Goal: Task Accomplishment & Management: Manage account settings

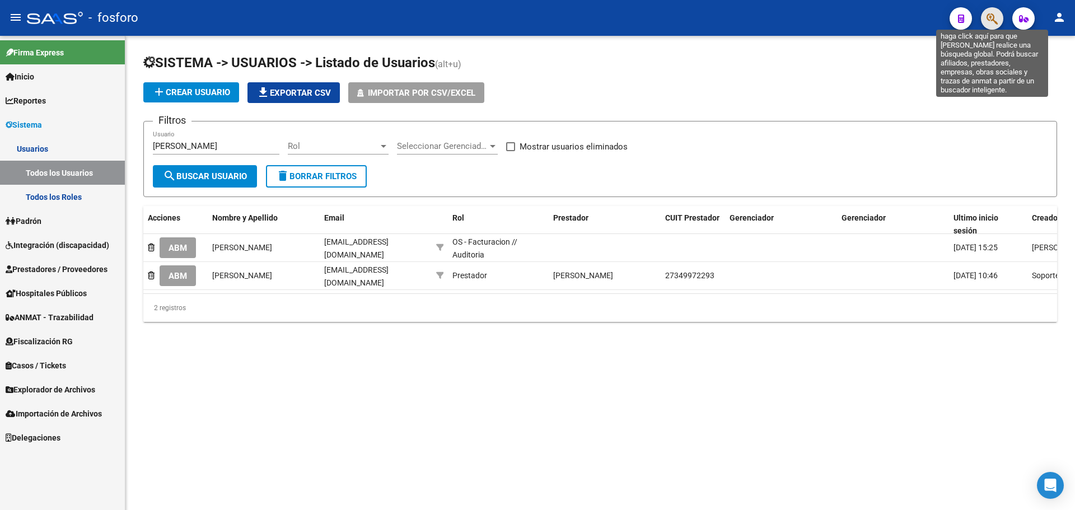
click at [987, 22] on icon "button" at bounding box center [991, 18] width 11 height 13
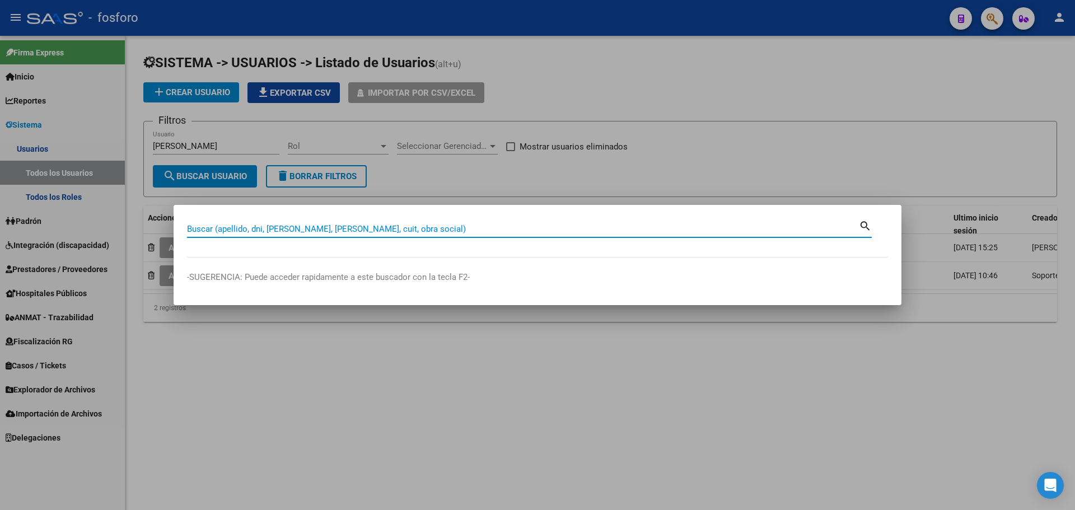
click at [405, 230] on input "Buscar (apellido, dni, [PERSON_NAME], [PERSON_NAME], cuit, obra social)" at bounding box center [523, 229] width 672 height 10
type input "1-43557"
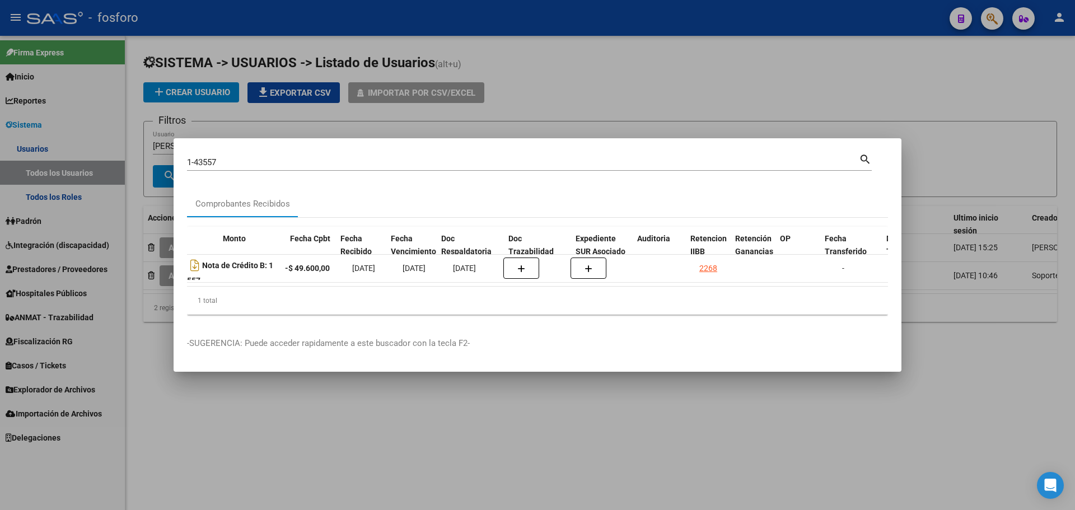
scroll to position [0, 558]
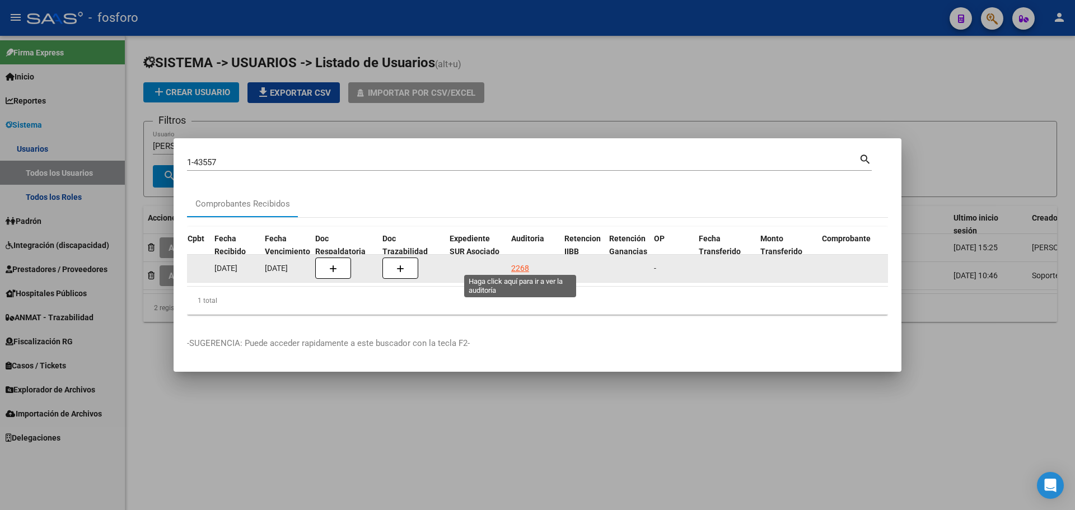
click at [518, 263] on div "2268" at bounding box center [520, 268] width 18 height 13
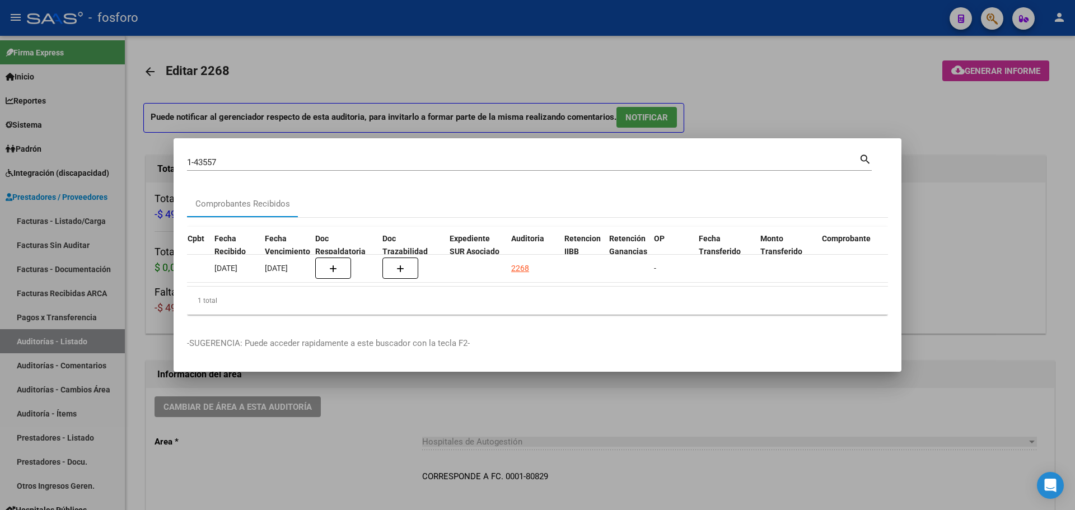
click at [1019, 68] on div at bounding box center [537, 255] width 1075 height 510
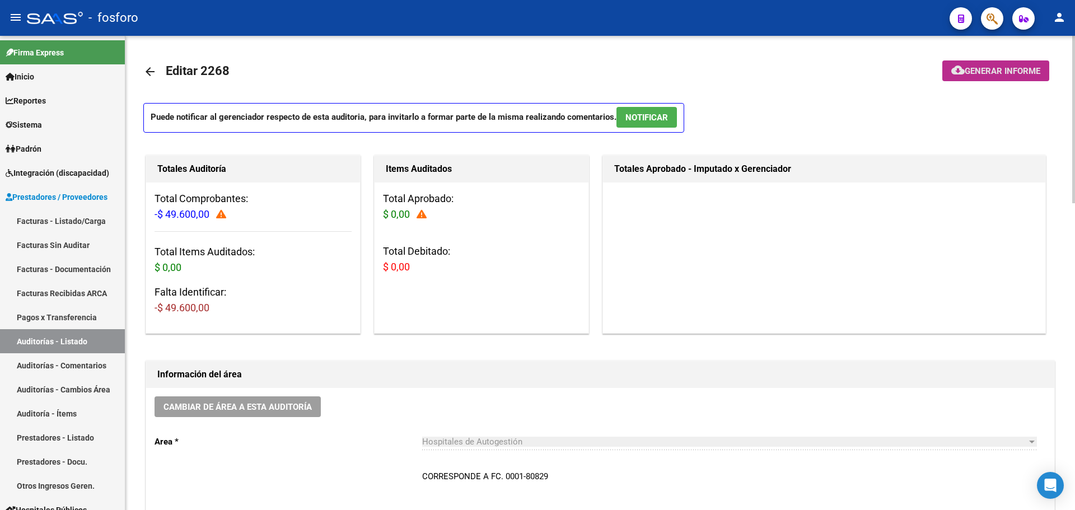
click at [1020, 68] on span "Generar informe" at bounding box center [1003, 71] width 76 height 10
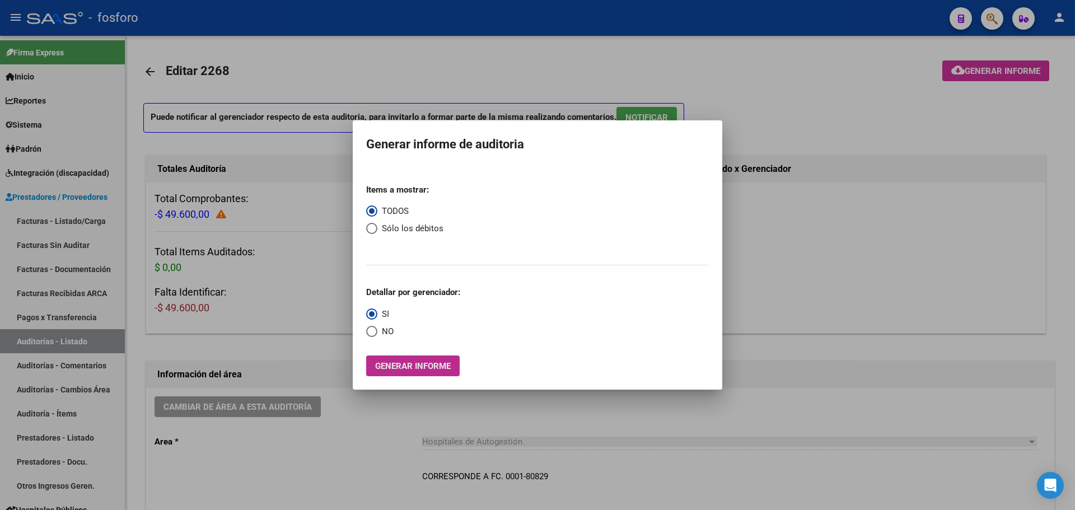
click at [422, 365] on span "Generar informe" at bounding box center [413, 366] width 76 height 10
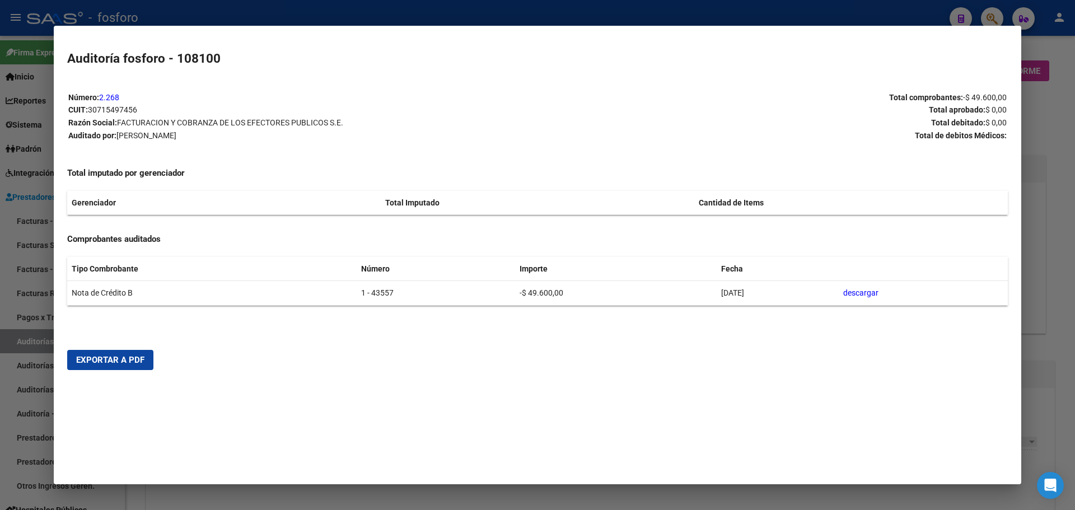
click at [138, 373] on mat-dialog-actions "Exportar a PDF" at bounding box center [537, 360] width 940 height 38
click at [138, 365] on button "Exportar a PDF" at bounding box center [110, 360] width 86 height 20
click at [1057, 264] on div at bounding box center [537, 255] width 1075 height 510
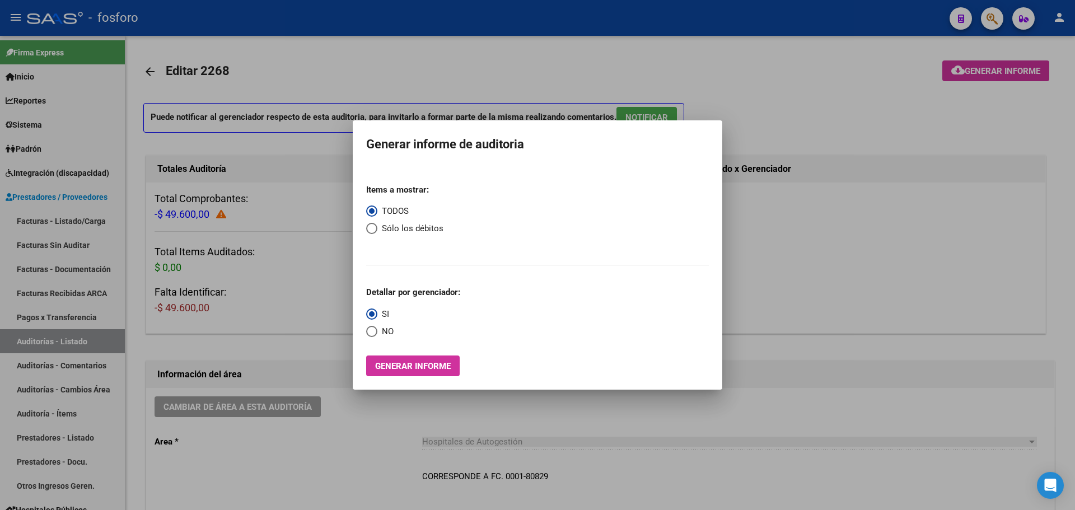
click at [976, 87] on div at bounding box center [537, 255] width 1075 height 510
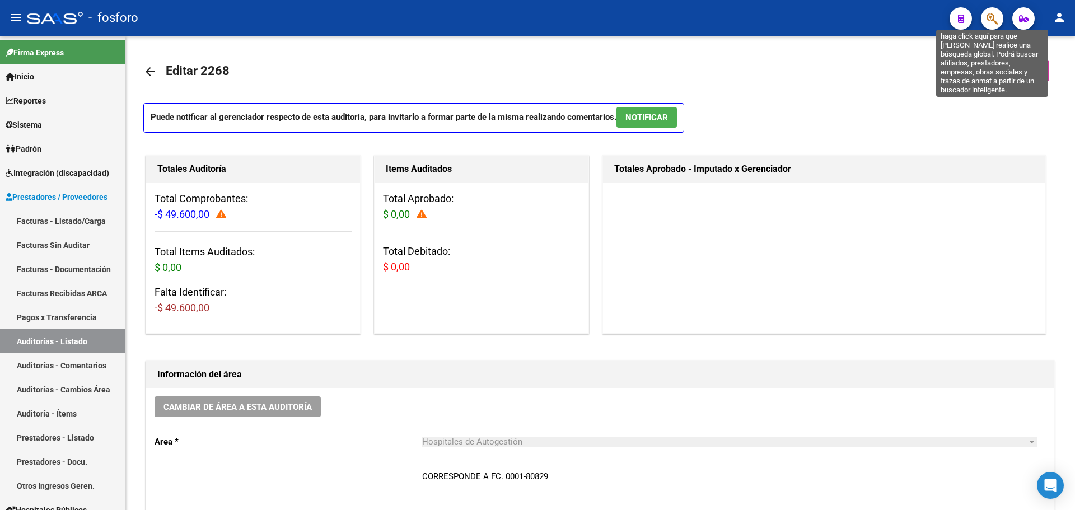
click at [989, 18] on icon "button" at bounding box center [991, 18] width 11 height 13
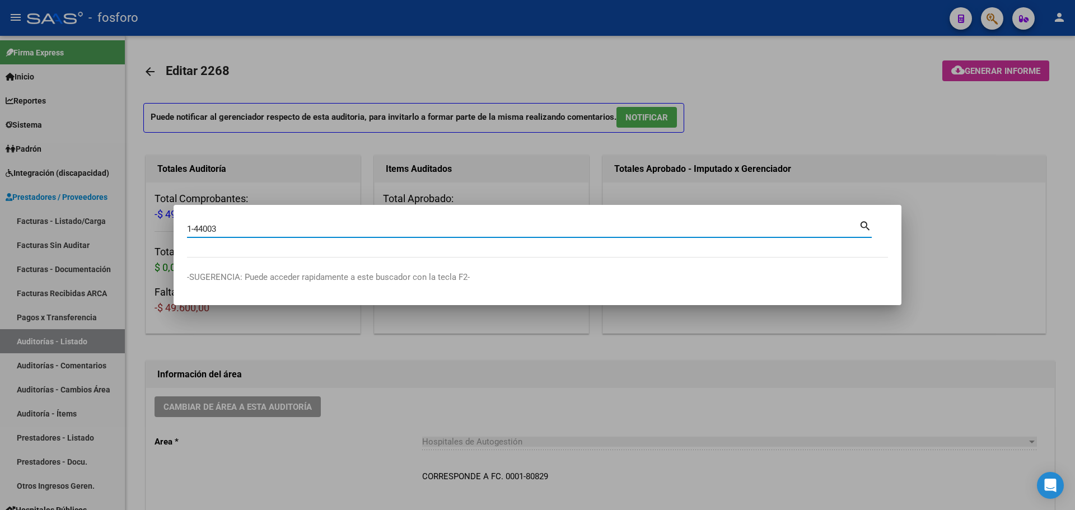
type input "1-44003"
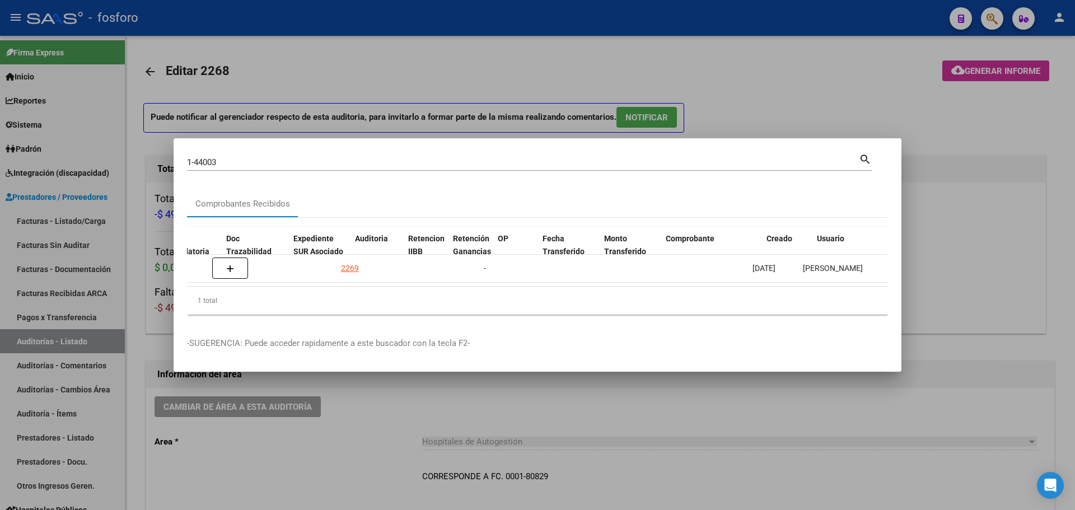
scroll to position [0, 702]
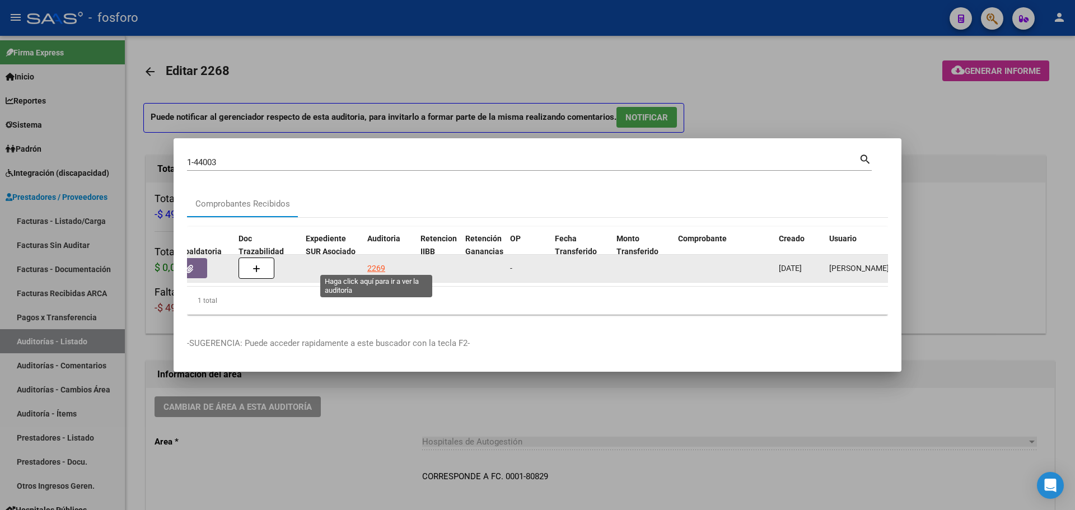
click at [372, 262] on div "2269" at bounding box center [376, 268] width 18 height 13
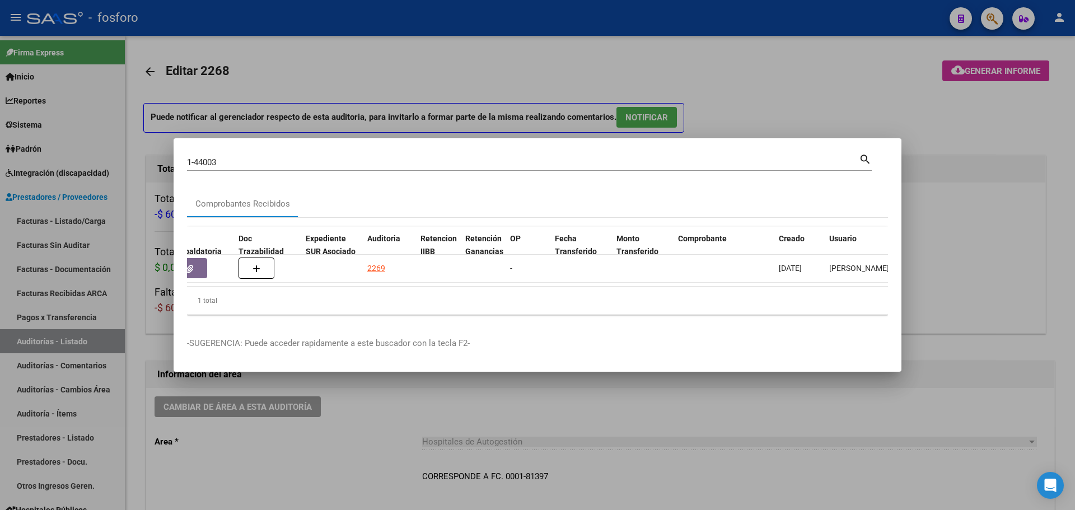
click at [780, 85] on div at bounding box center [537, 255] width 1075 height 510
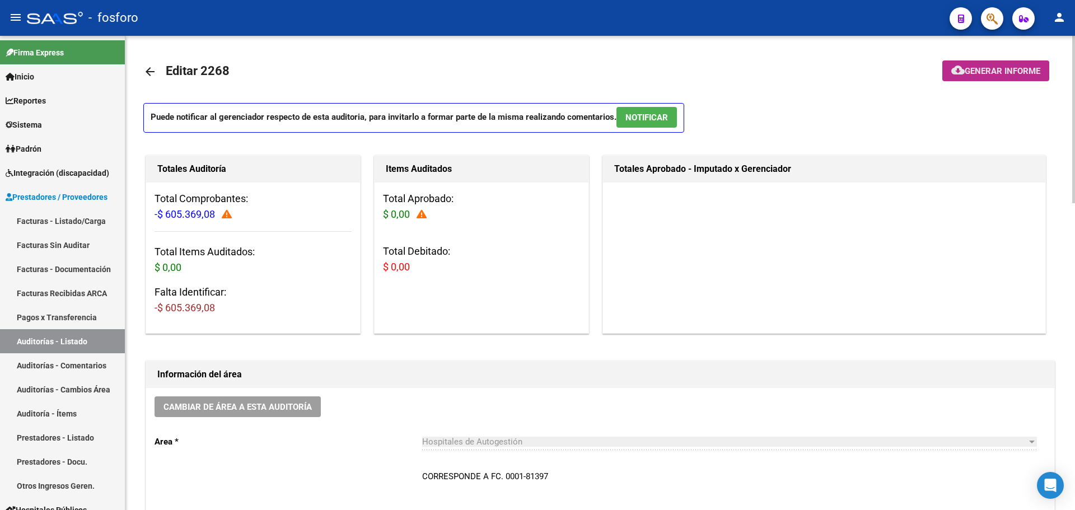
click at [958, 62] on button "cloud_download Generar informe" at bounding box center [995, 70] width 107 height 21
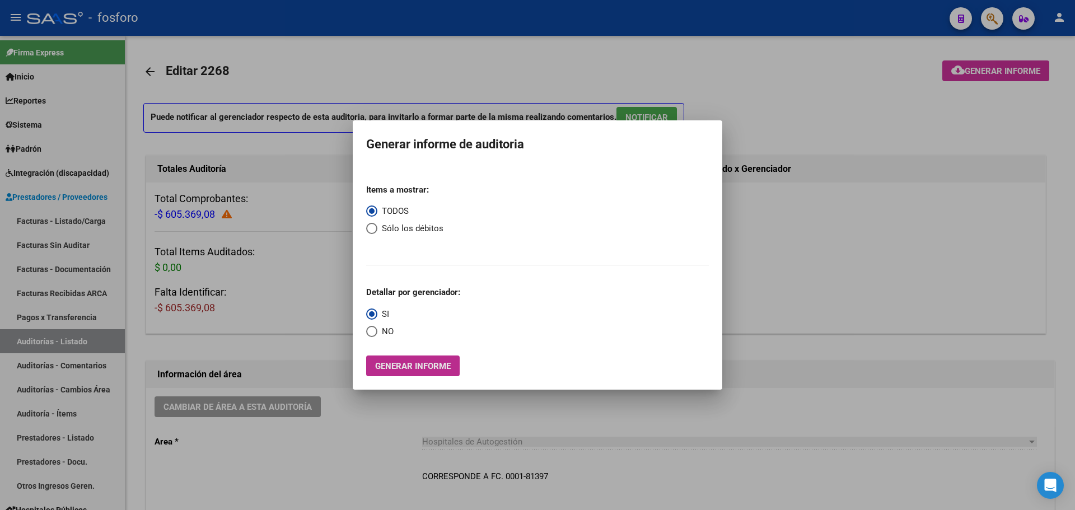
click at [439, 368] on span "Generar informe" at bounding box center [413, 366] width 76 height 10
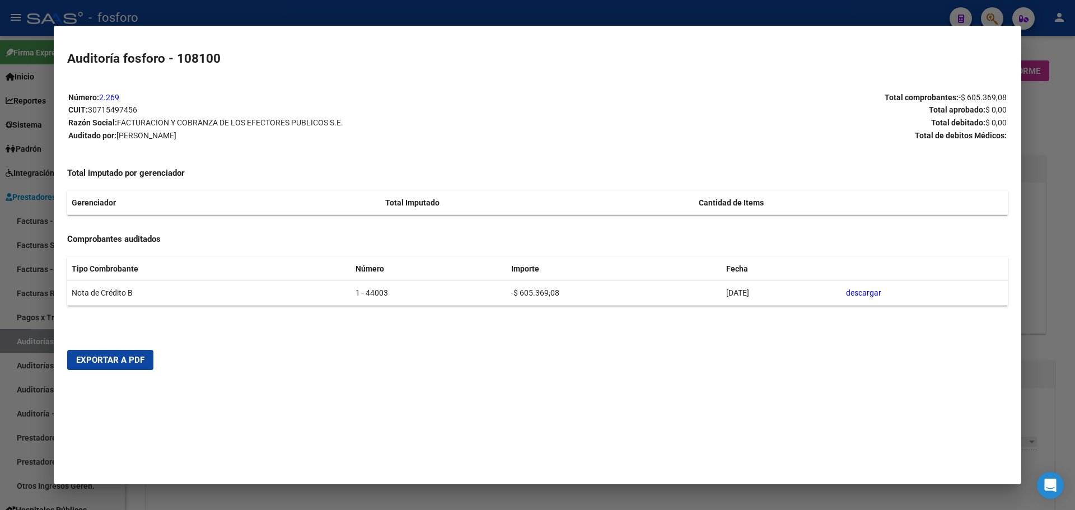
click at [124, 364] on span "Exportar a PDF" at bounding box center [110, 360] width 68 height 10
click at [1066, 181] on div at bounding box center [537, 255] width 1075 height 510
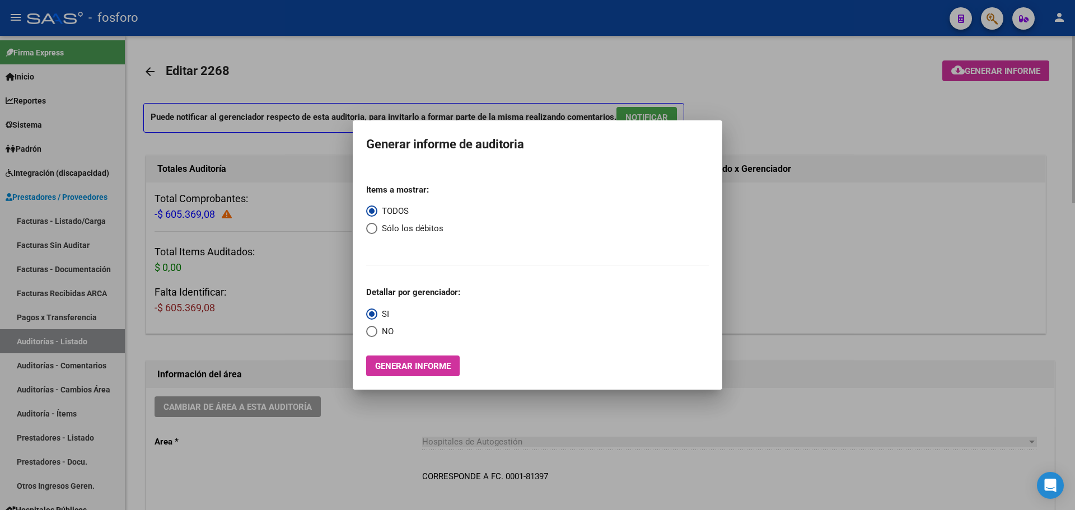
drag, startPoint x: 883, startPoint y: 58, endPoint x: 888, endPoint y: 53, distance: 6.7
click at [883, 57] on div at bounding box center [537, 255] width 1075 height 510
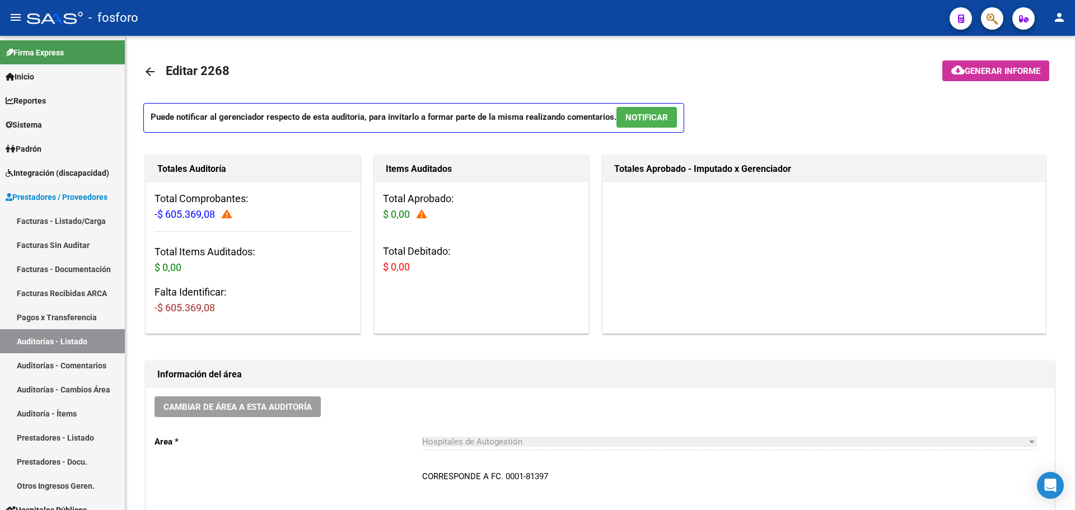
click at [985, 23] on button "button" at bounding box center [992, 18] width 22 height 22
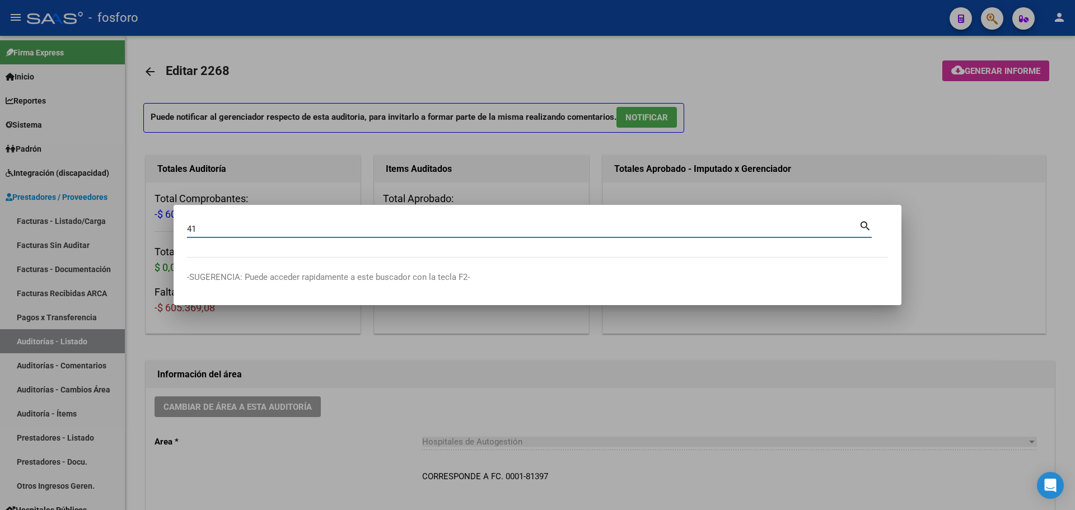
type input "4"
type input "1-43608"
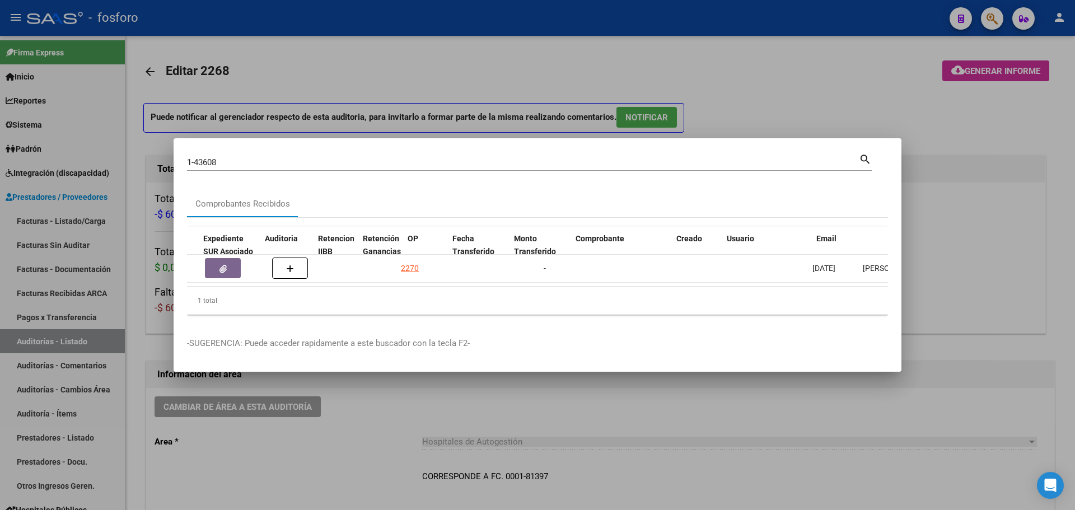
scroll to position [0, 654]
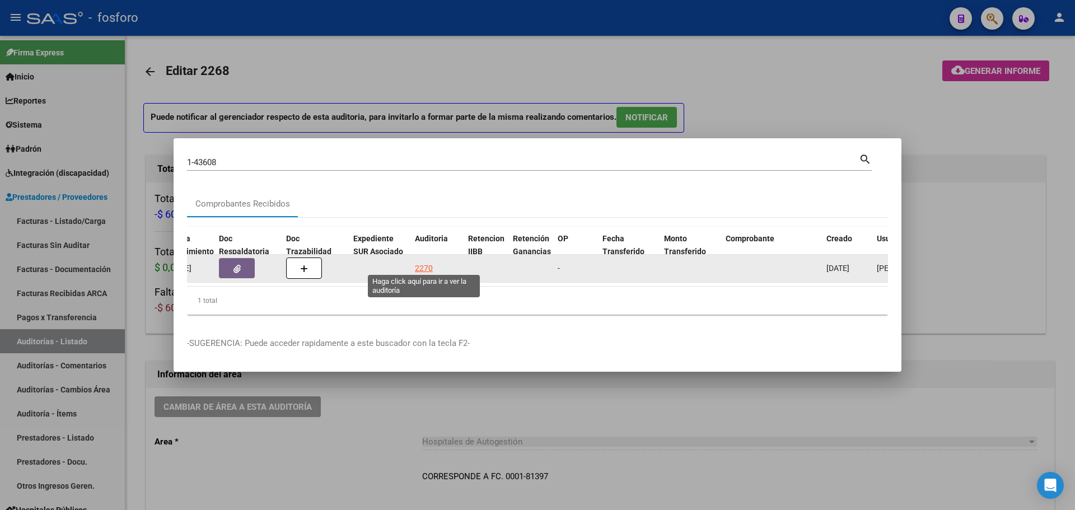
click at [419, 262] on div "2270" at bounding box center [424, 268] width 18 height 13
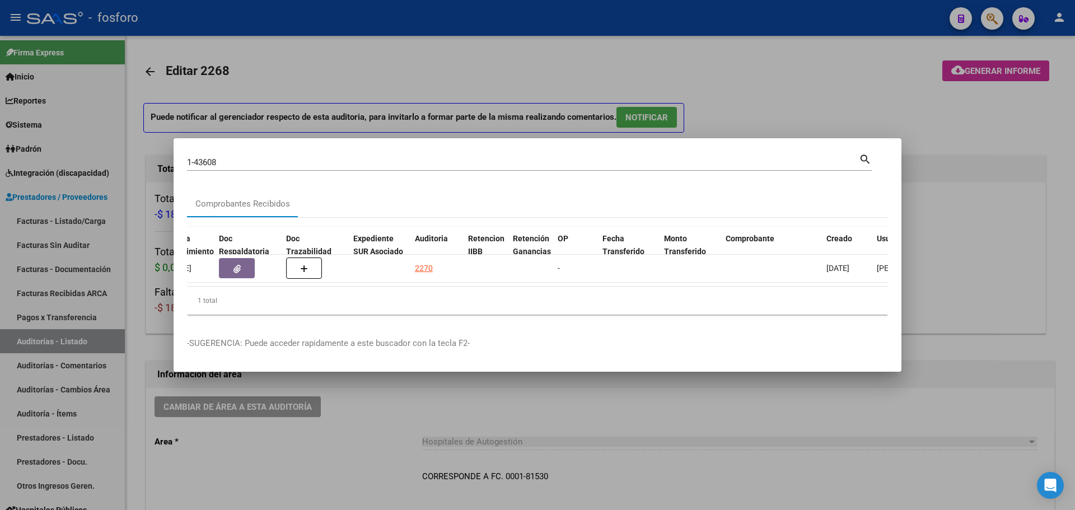
click at [965, 67] on div at bounding box center [537, 255] width 1075 height 510
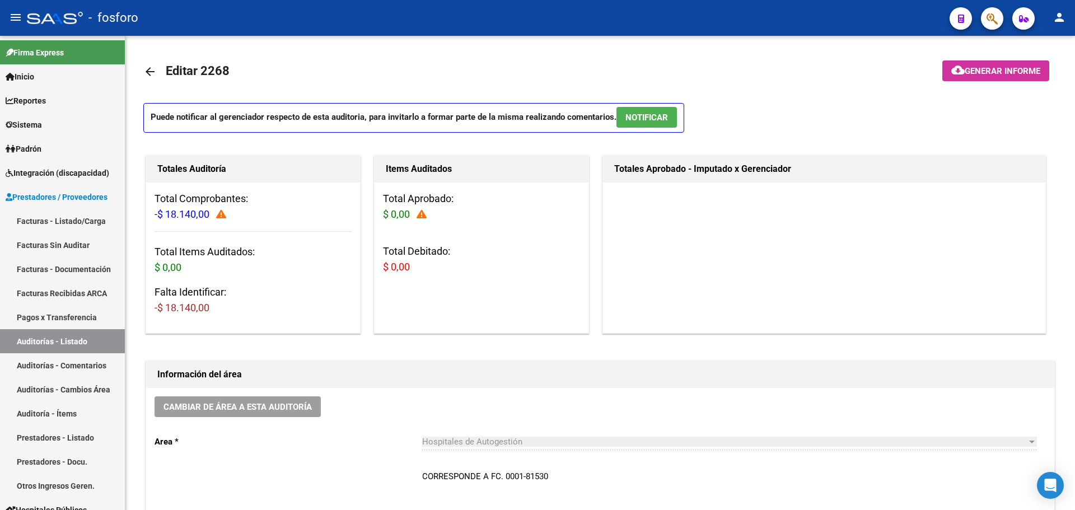
click at [965, 67] on span "Generar informe" at bounding box center [1003, 71] width 76 height 10
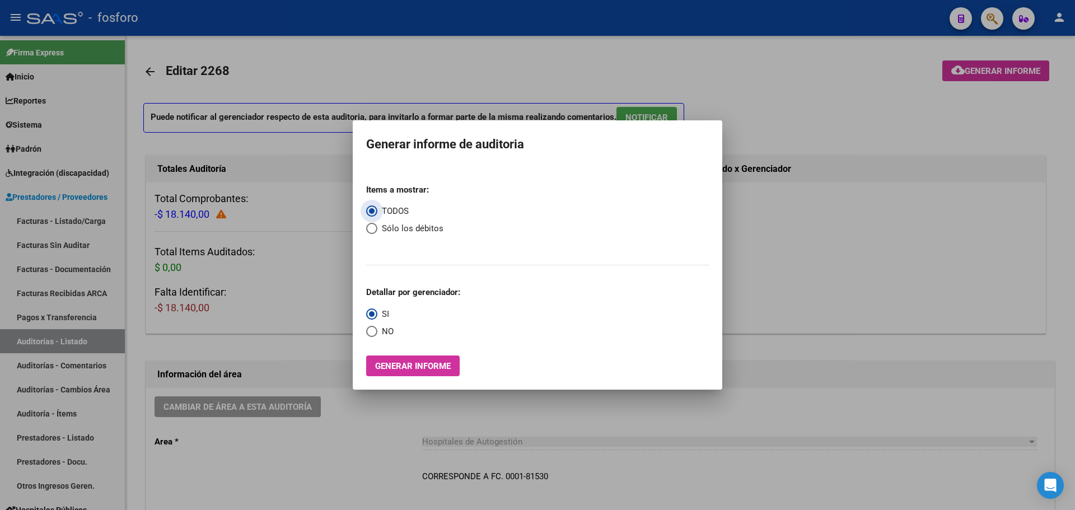
click at [383, 363] on span "Generar informe" at bounding box center [413, 366] width 76 height 10
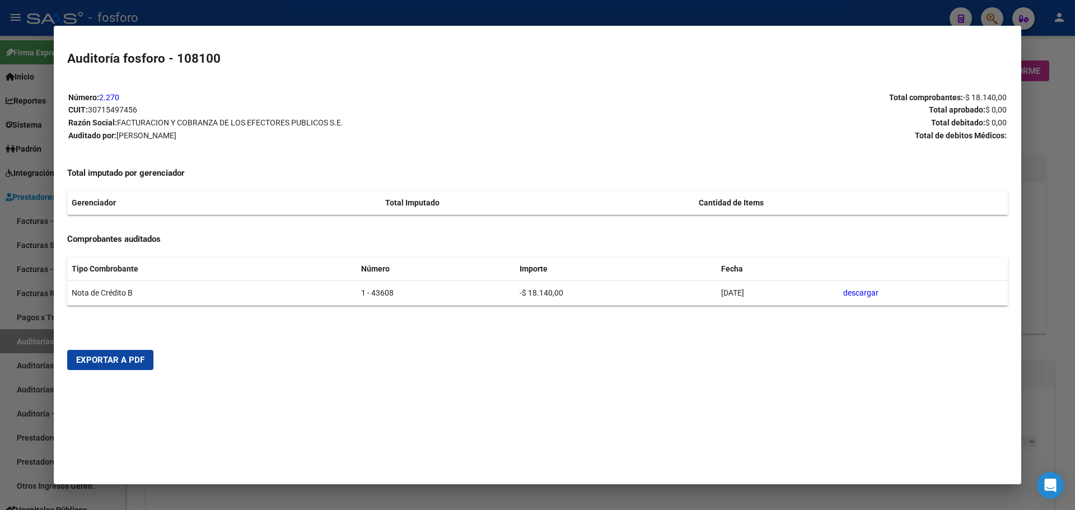
click at [134, 362] on span "Exportar a PDF" at bounding box center [110, 360] width 68 height 10
click at [1039, 114] on div at bounding box center [537, 255] width 1075 height 510
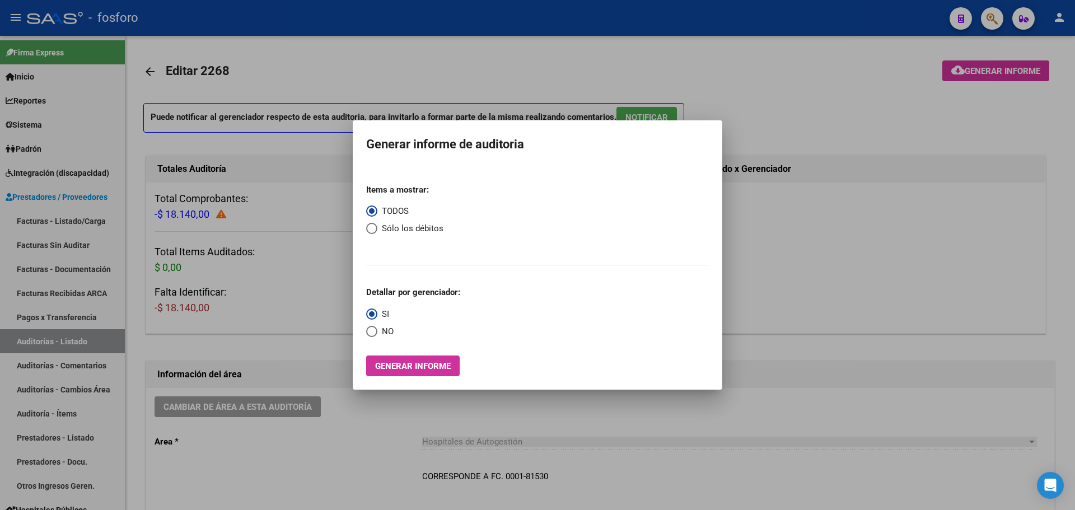
click at [987, 22] on div at bounding box center [537, 255] width 1075 height 510
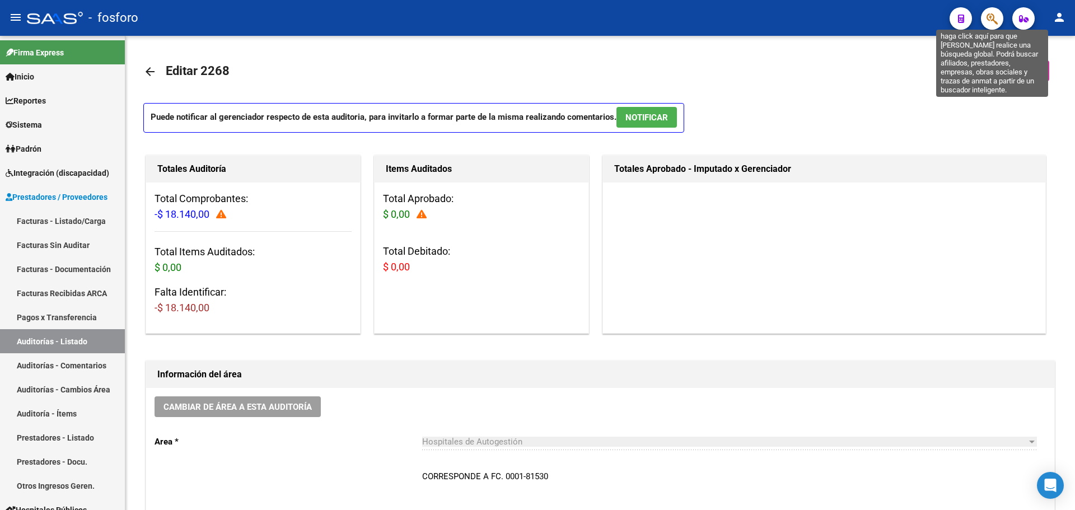
click at [991, 13] on icon "button" at bounding box center [991, 18] width 11 height 13
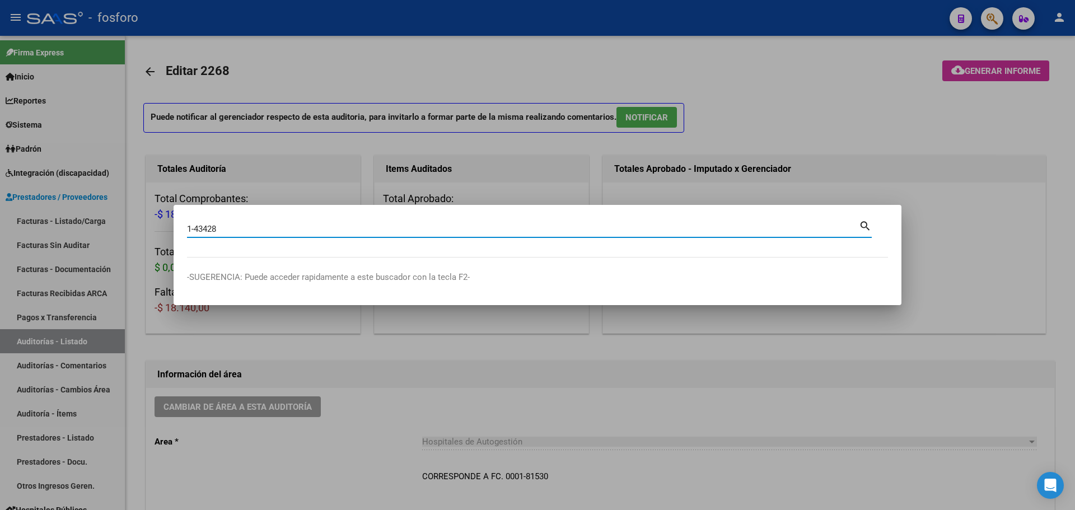
type input "1-43428"
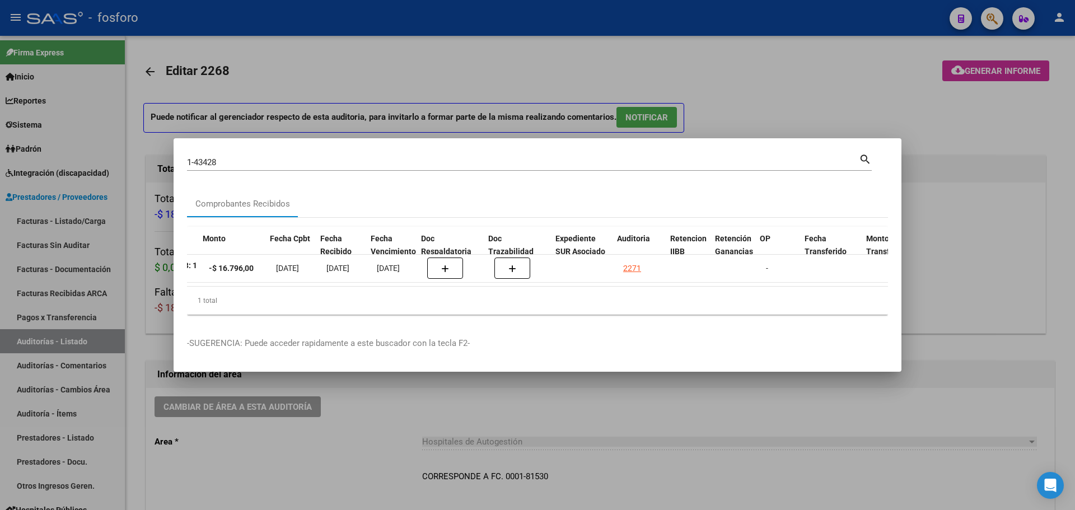
scroll to position [0, 452]
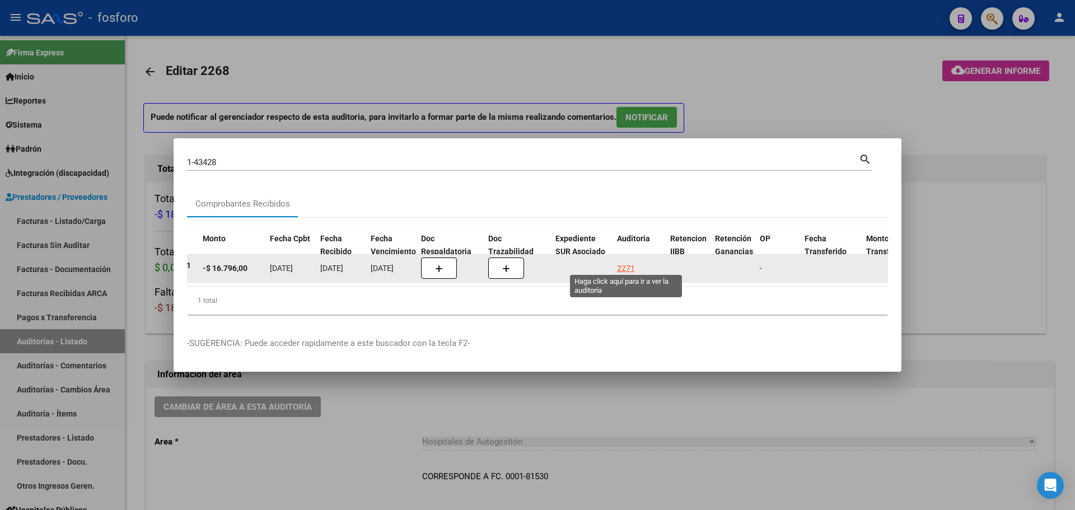
click at [622, 264] on div "2271" at bounding box center [626, 268] width 18 height 13
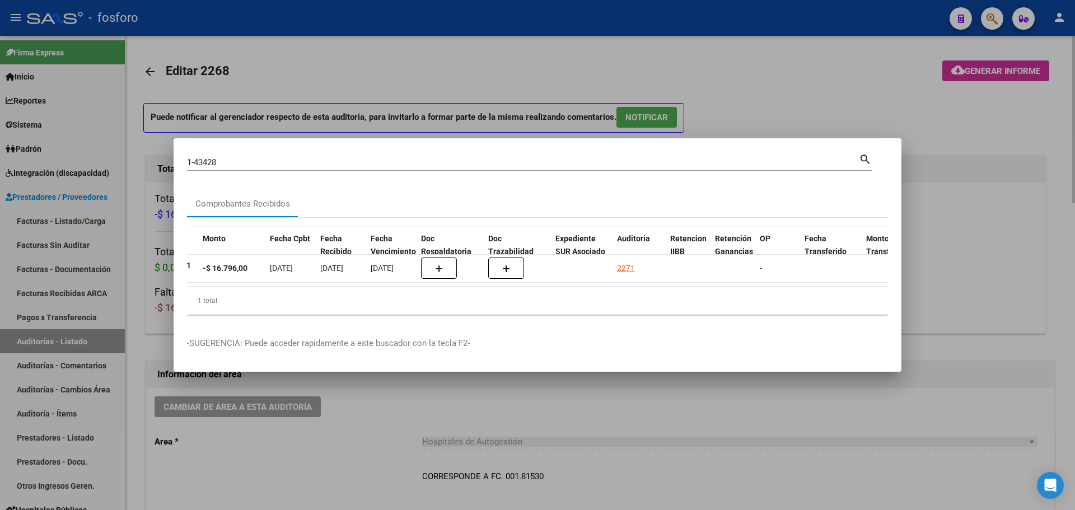
click at [983, 74] on div at bounding box center [537, 255] width 1075 height 510
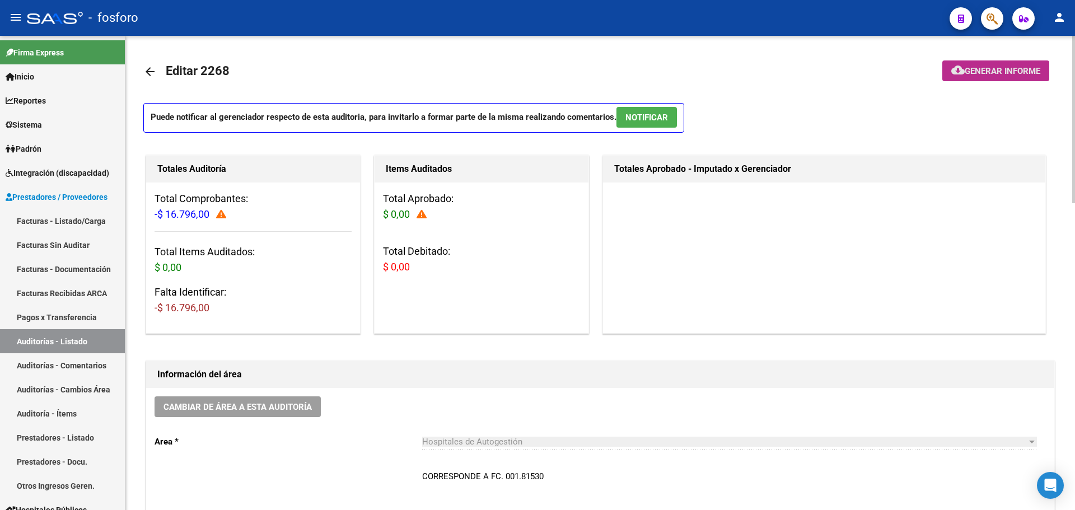
click at [983, 74] on span "Generar informe" at bounding box center [1003, 71] width 76 height 10
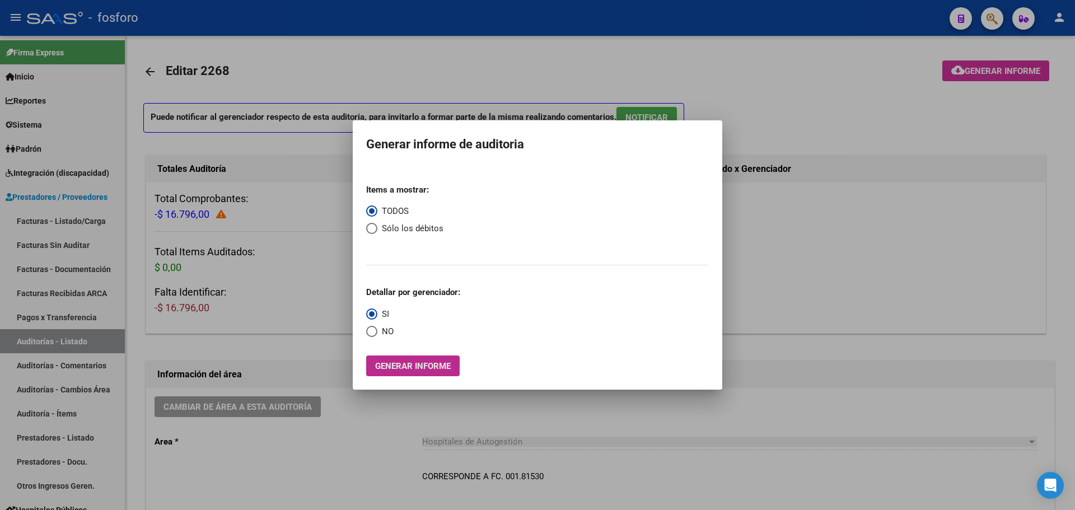
click at [446, 366] on span "Generar informe" at bounding box center [413, 366] width 76 height 10
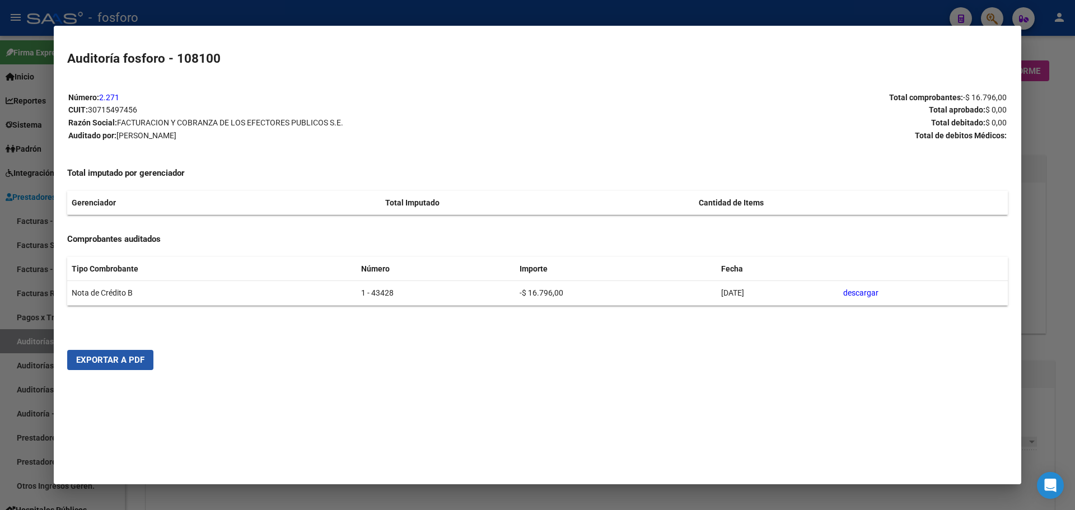
click at [118, 363] on span "Exportar a PDF" at bounding box center [110, 360] width 68 height 10
click at [1066, 131] on div at bounding box center [537, 255] width 1075 height 510
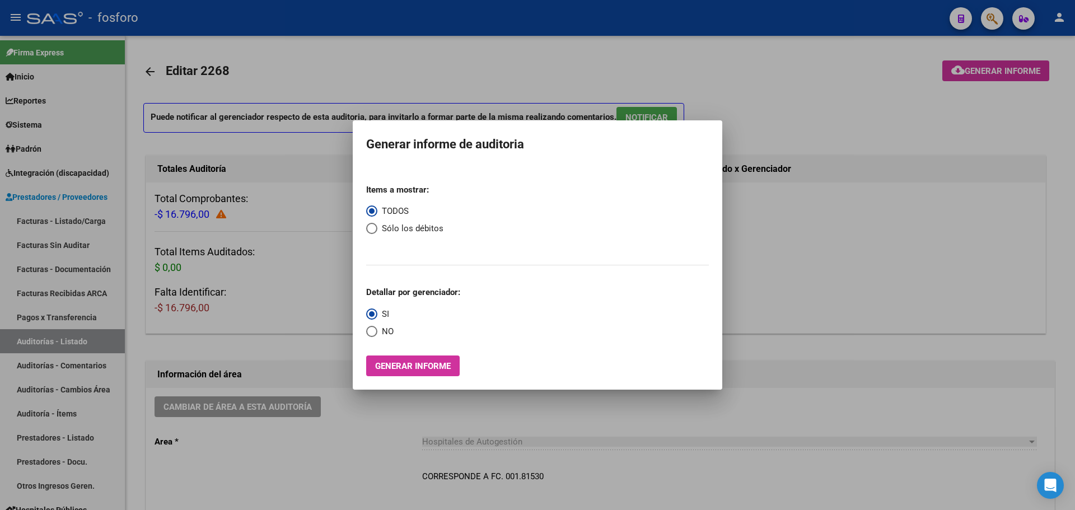
click at [505, 67] on div at bounding box center [537, 255] width 1075 height 510
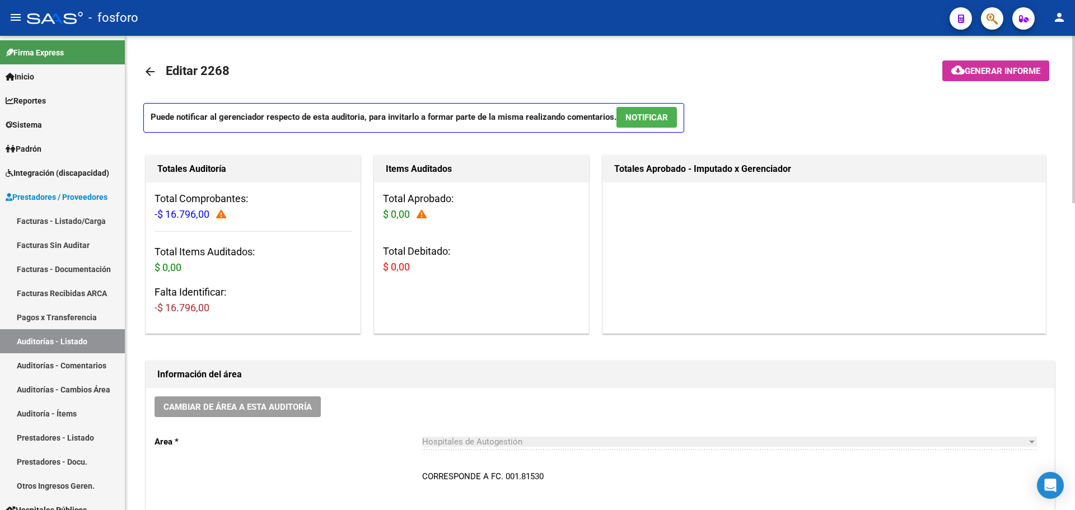
click at [147, 71] on mat-icon "arrow_back" at bounding box center [149, 71] width 13 height 13
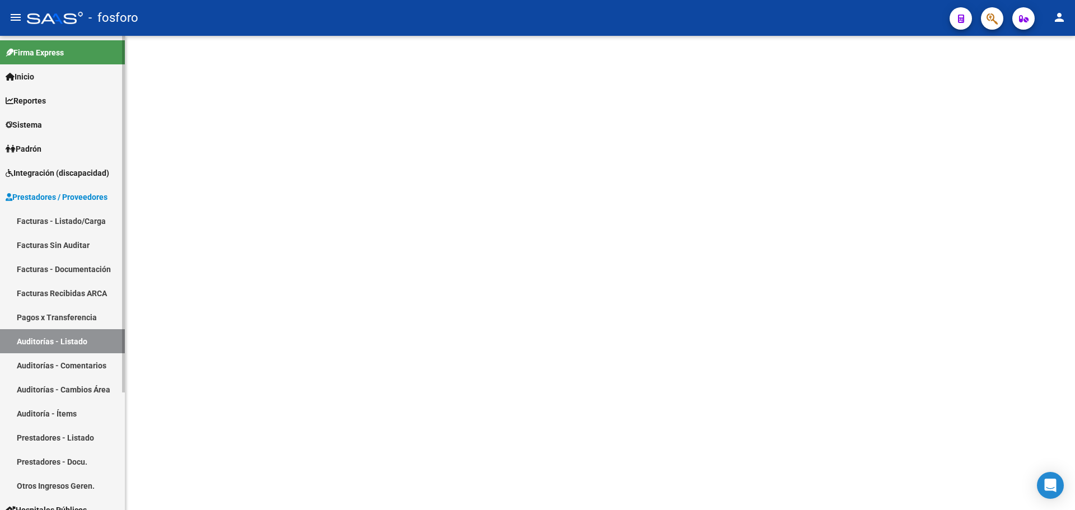
drag, startPoint x: 30, startPoint y: 123, endPoint x: 41, endPoint y: 153, distance: 32.0
click at [30, 123] on span "Sistema" at bounding box center [24, 125] width 36 height 12
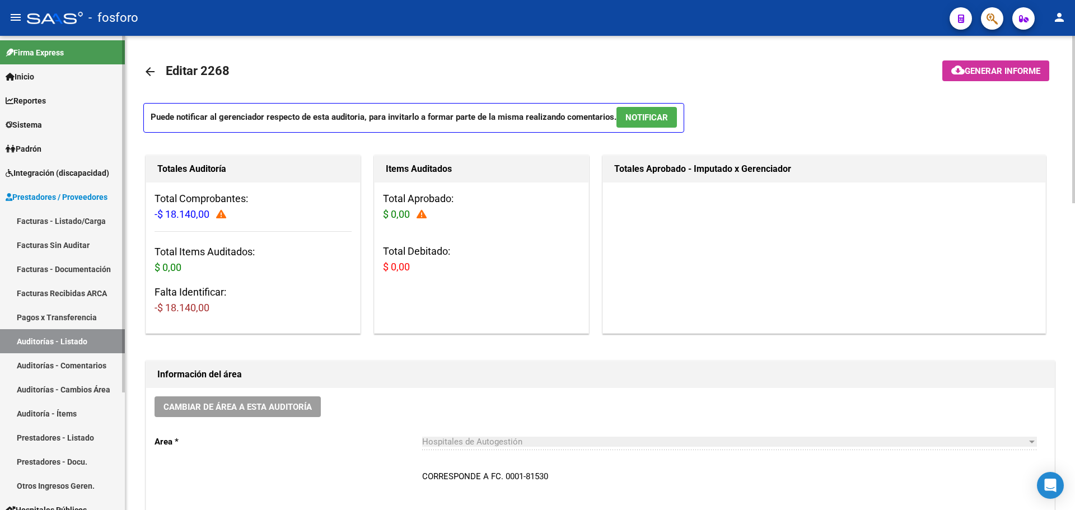
click at [42, 126] on span "Sistema" at bounding box center [24, 125] width 36 height 12
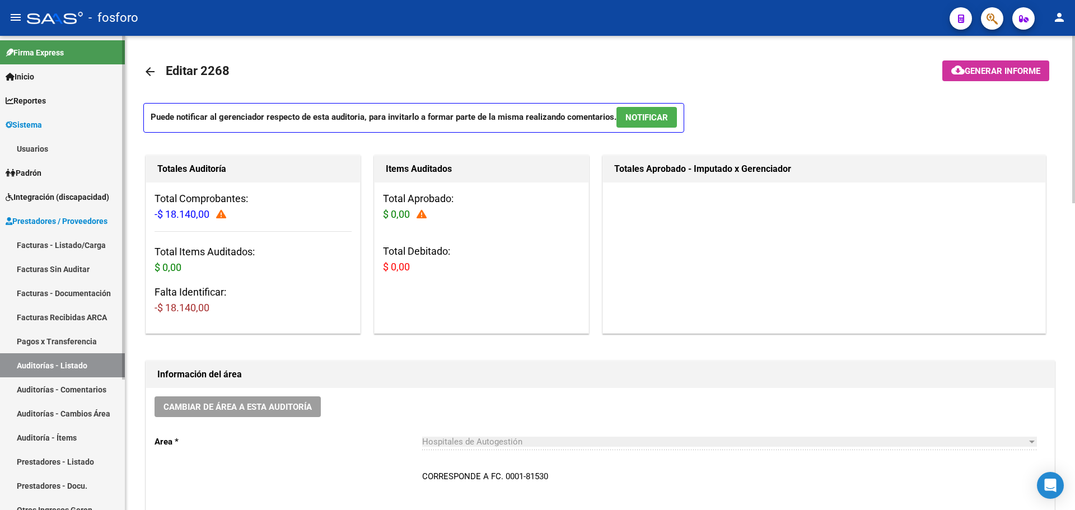
click at [54, 148] on link "Usuarios" at bounding box center [62, 149] width 125 height 24
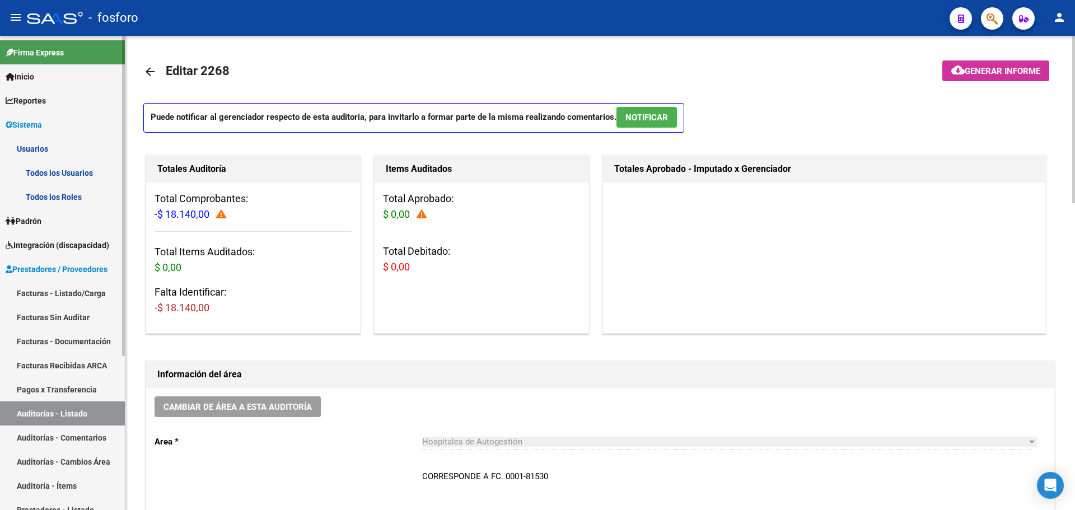
click at [54, 175] on link "Todos los Usuarios" at bounding box center [62, 173] width 125 height 24
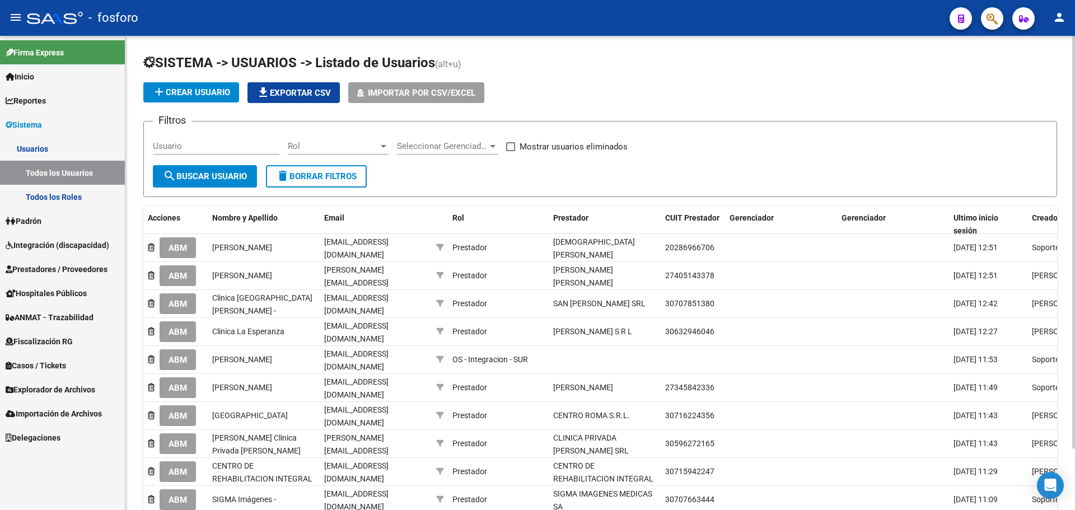
click at [209, 144] on input "Usuario" at bounding box center [216, 146] width 127 height 10
type input "a"
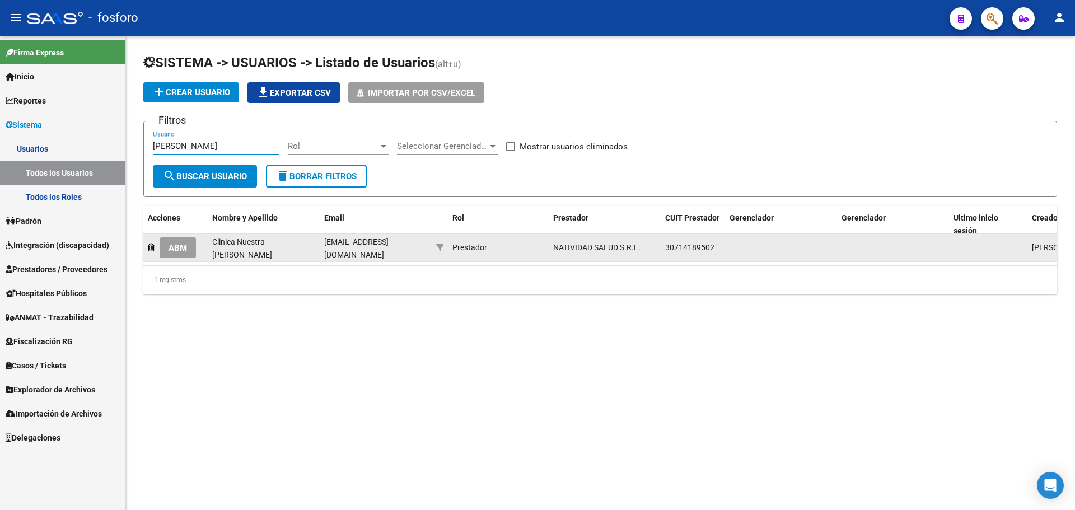
type input "[PERSON_NAME]"
click at [172, 247] on span "ABM" at bounding box center [177, 248] width 18 height 10
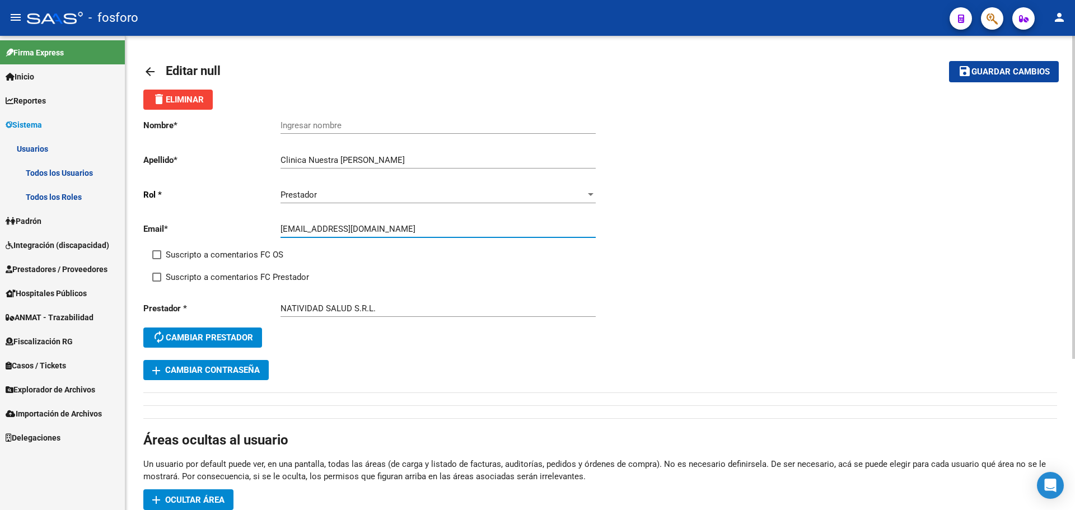
drag, startPoint x: 390, startPoint y: 225, endPoint x: 268, endPoint y: 231, distance: 122.2
click at [277, 230] on app-form-text-field "Email * [EMAIL_ADDRESS][DOMAIN_NAME] Ingresar email" at bounding box center [369, 229] width 452 height 10
paste input "[EMAIL_ADDRESS][DOMAIN_NAME]"
type input "[EMAIL_ADDRESS][DOMAIN_NAME]"
click at [1013, 76] on span "Guardar cambios" at bounding box center [1010, 72] width 78 height 10
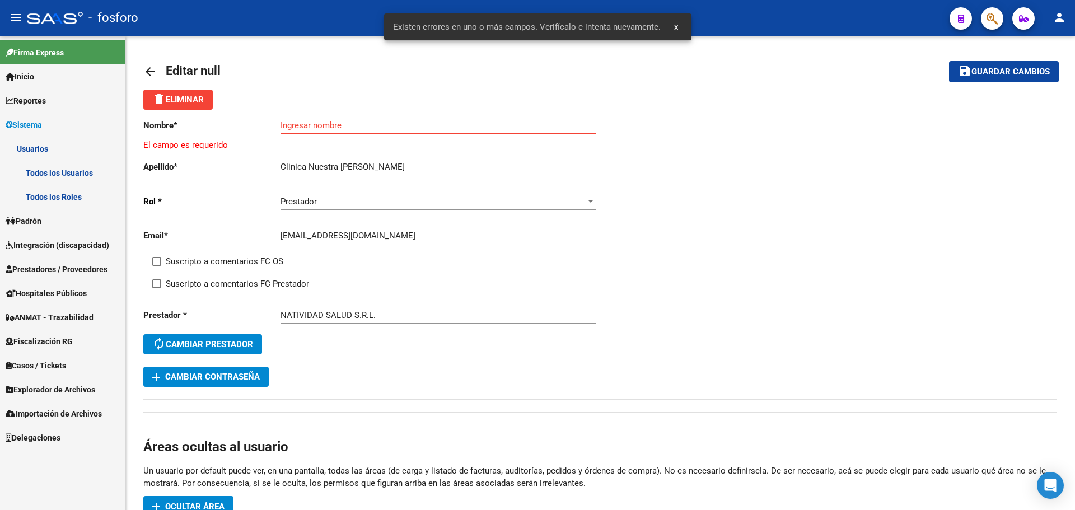
click at [670, 25] on button "x" at bounding box center [676, 27] width 22 height 20
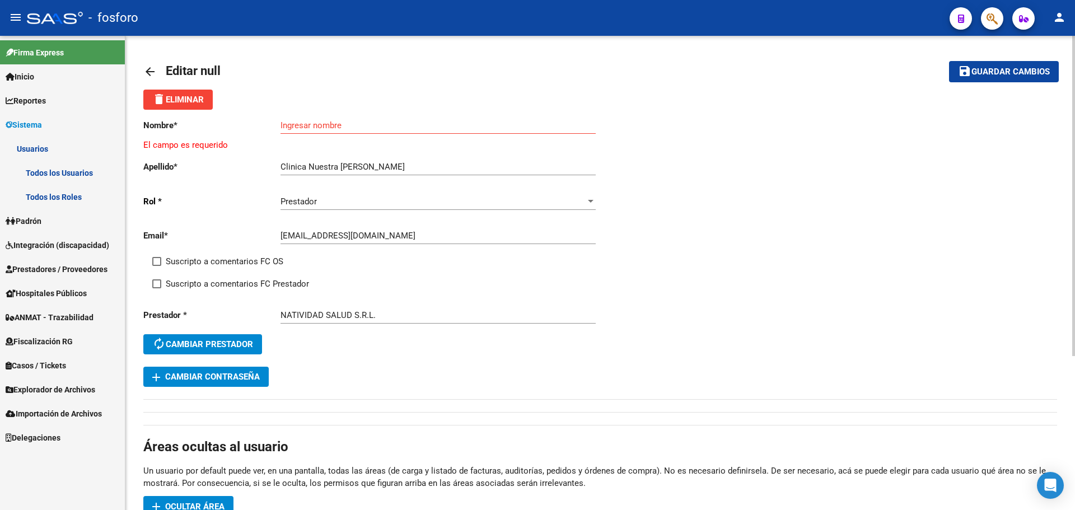
click at [378, 128] on input "Ingresar nombre" at bounding box center [437, 125] width 315 height 10
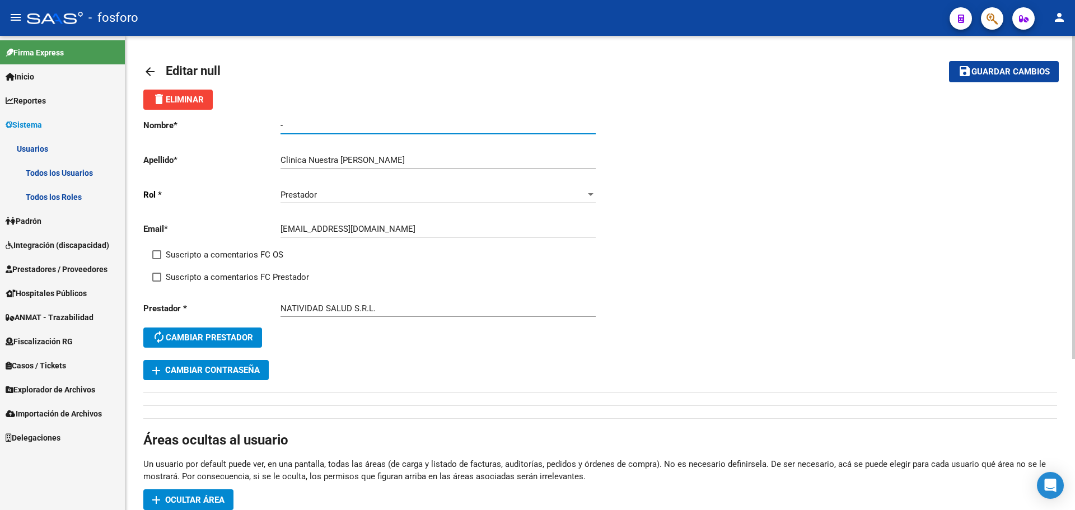
type input "-"
drag, startPoint x: 408, startPoint y: 157, endPoint x: 47, endPoint y: 165, distance: 361.2
click at [50, 166] on mat-sidenav-container "Firma Express Inicio Instructivos Contacto OS Reportes Ingresos Devengados MT m…" at bounding box center [537, 273] width 1075 height 474
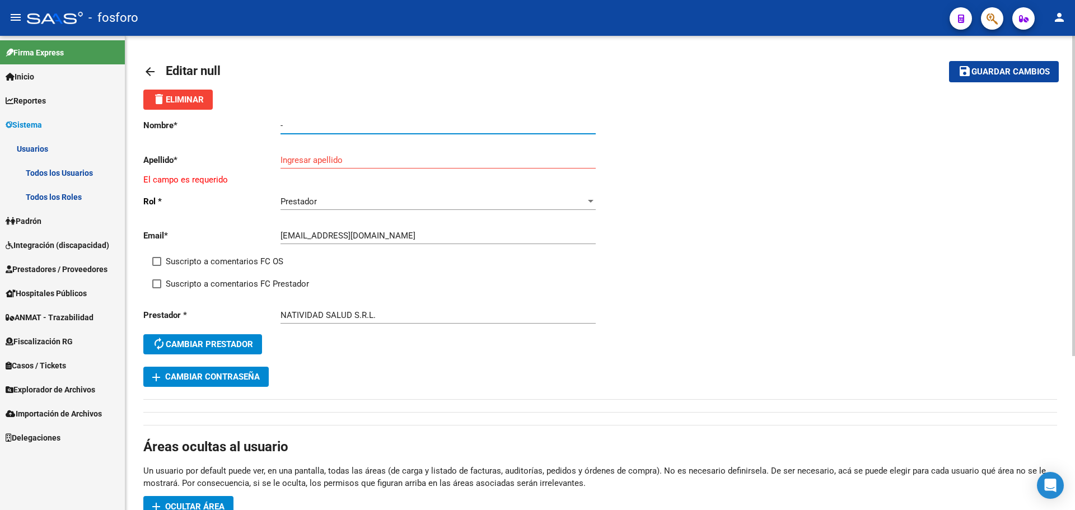
drag, startPoint x: 332, startPoint y: 127, endPoint x: 251, endPoint y: 129, distance: 81.2
click at [251, 129] on app-form-text-field "Nombre * - Ingresar nombre" at bounding box center [369, 125] width 452 height 10
paste input "Clinica Nuestra [PERSON_NAME]"
type input "Clinica Nuestra [PERSON_NAME]"
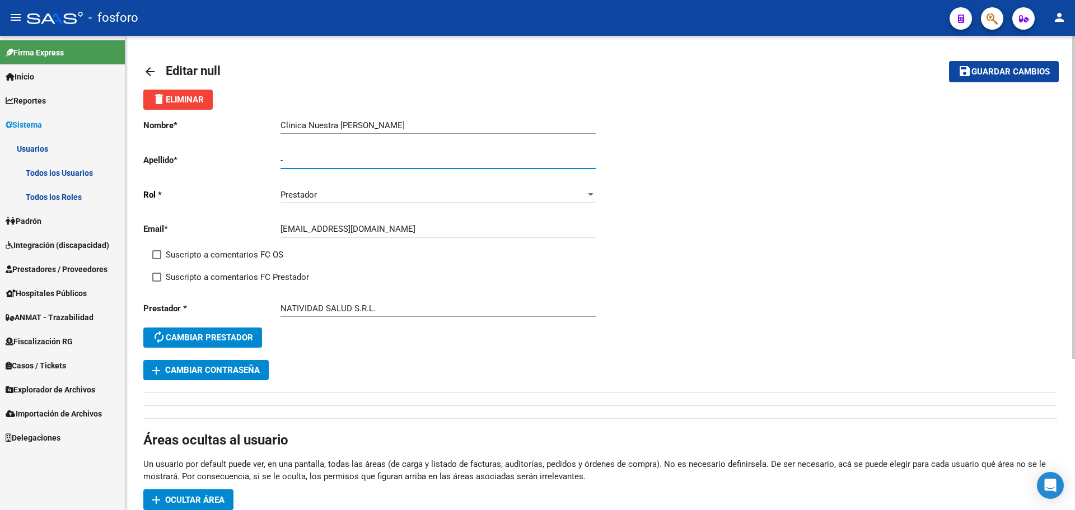
type input "-"
click at [960, 68] on mat-icon "save" at bounding box center [964, 70] width 13 height 13
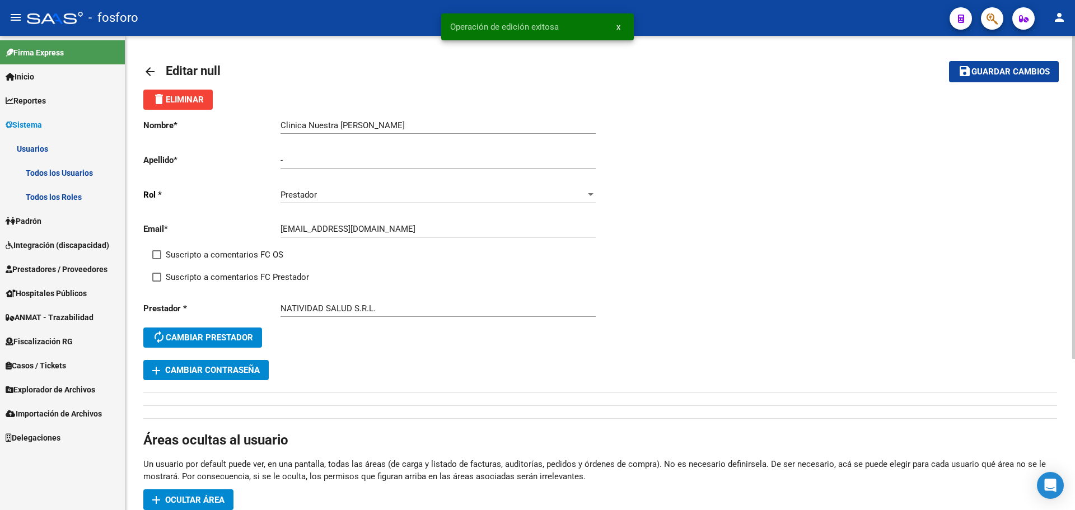
click at [147, 65] on mat-icon "arrow_back" at bounding box center [149, 71] width 13 height 13
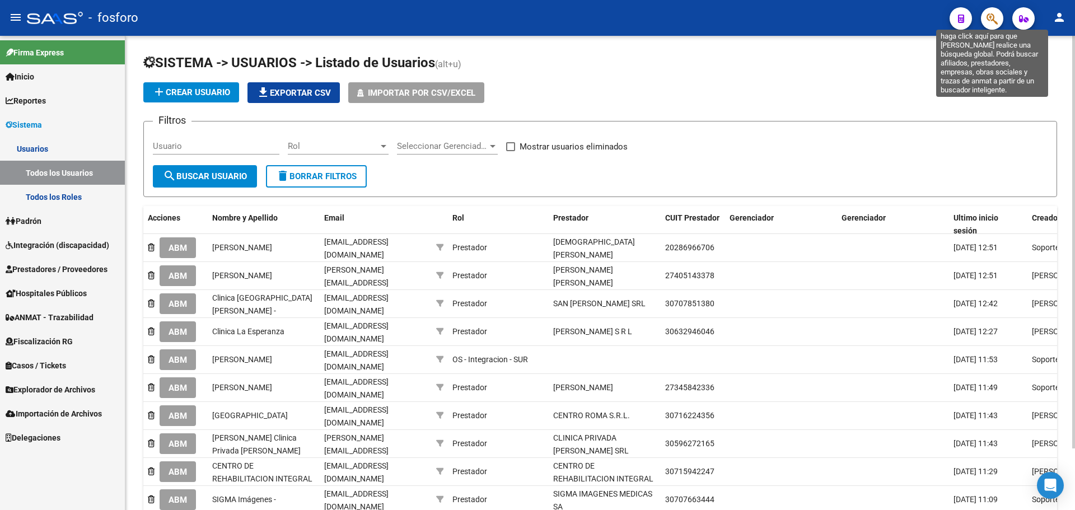
click at [989, 25] on icon "button" at bounding box center [991, 18] width 11 height 13
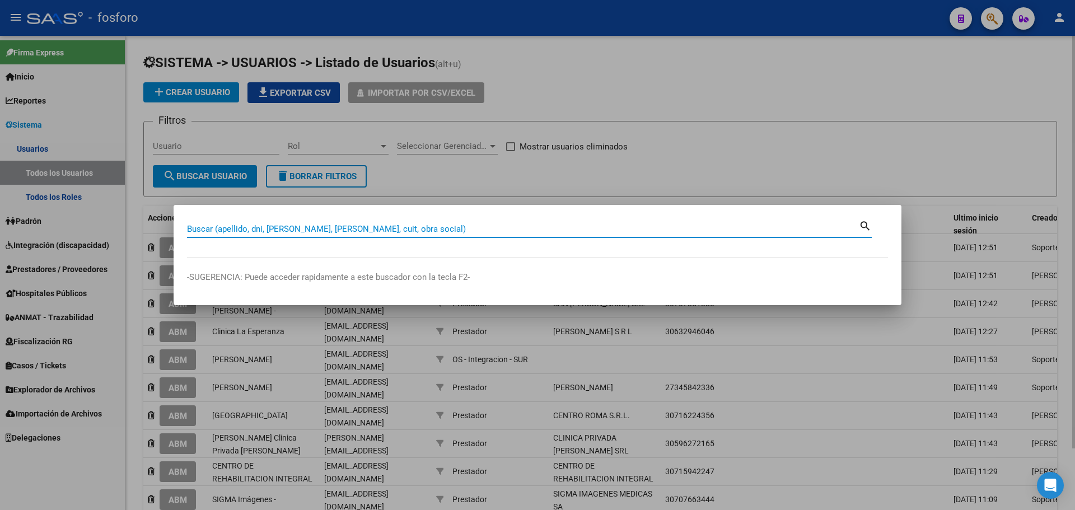
click at [446, 232] on input "Buscar (apellido, dni, [PERSON_NAME], [PERSON_NAME], cuit, obra social)" at bounding box center [523, 229] width 672 height 10
type input "SAN BERNARDO"
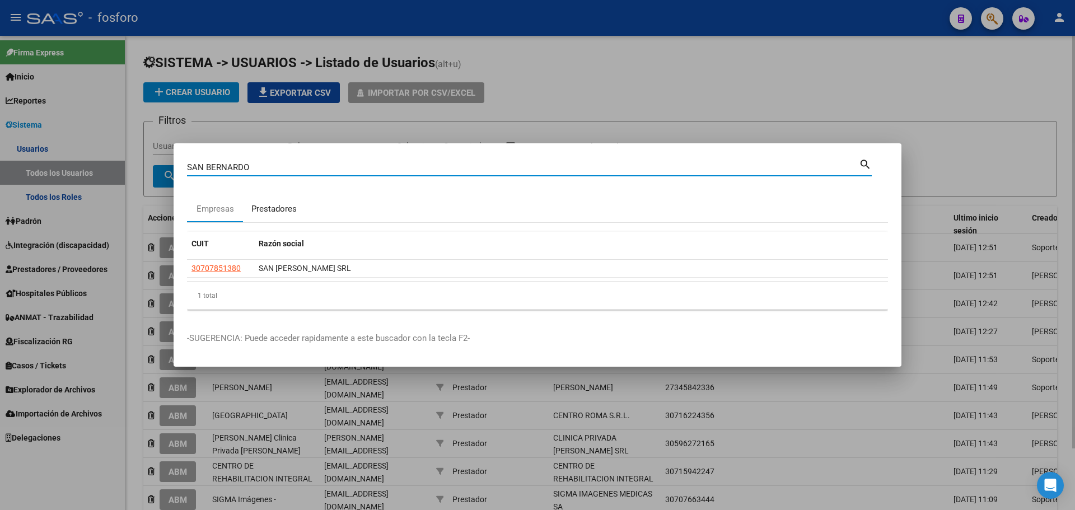
click at [259, 205] on div "Prestadores" at bounding box center [273, 209] width 45 height 13
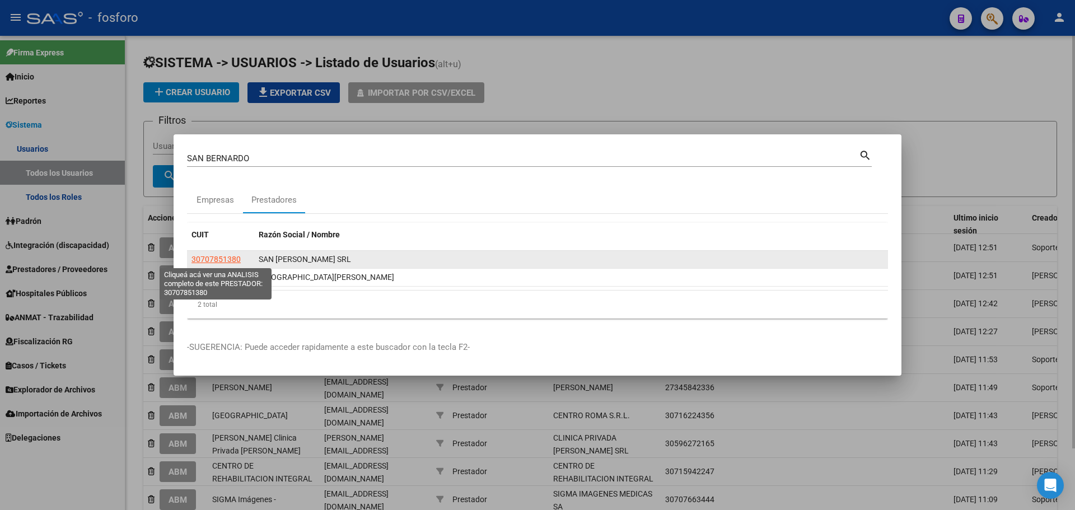
click at [237, 258] on span "30707851380" at bounding box center [215, 259] width 49 height 9
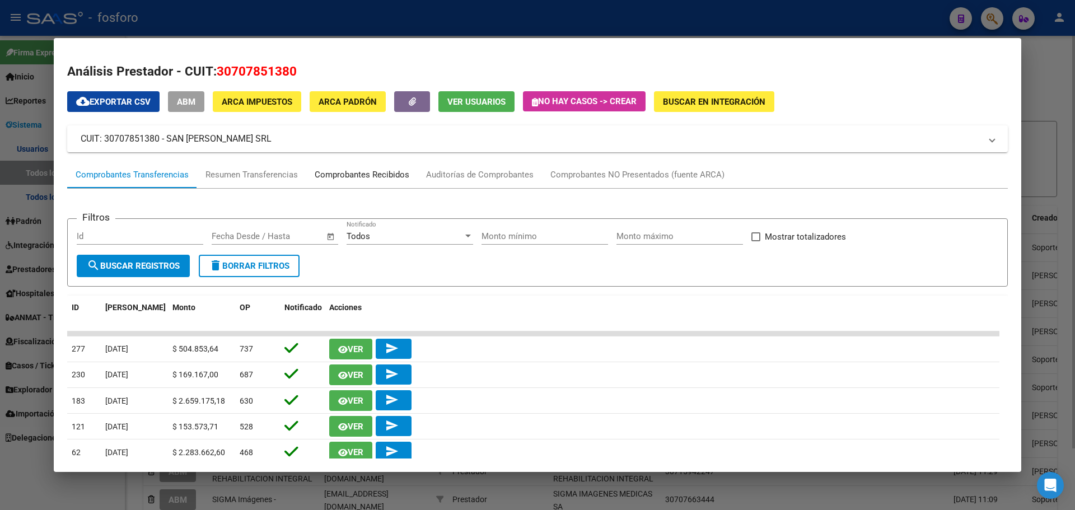
click at [348, 169] on div "Comprobantes Recibidos" at bounding box center [362, 174] width 95 height 13
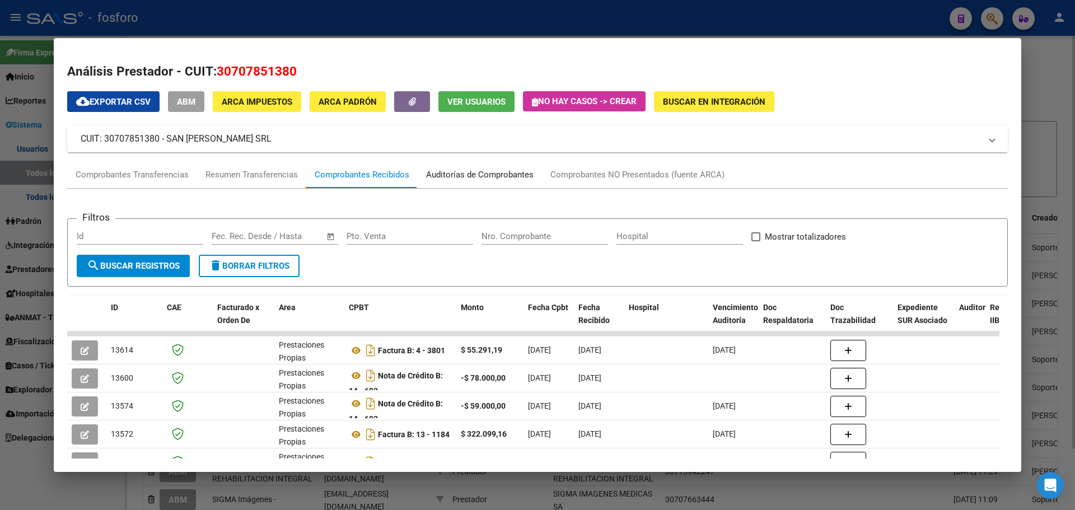
click at [481, 174] on div "Auditorías de Comprobantes" at bounding box center [479, 174] width 107 height 13
